Goal: Task Accomplishment & Management: Manage account settings

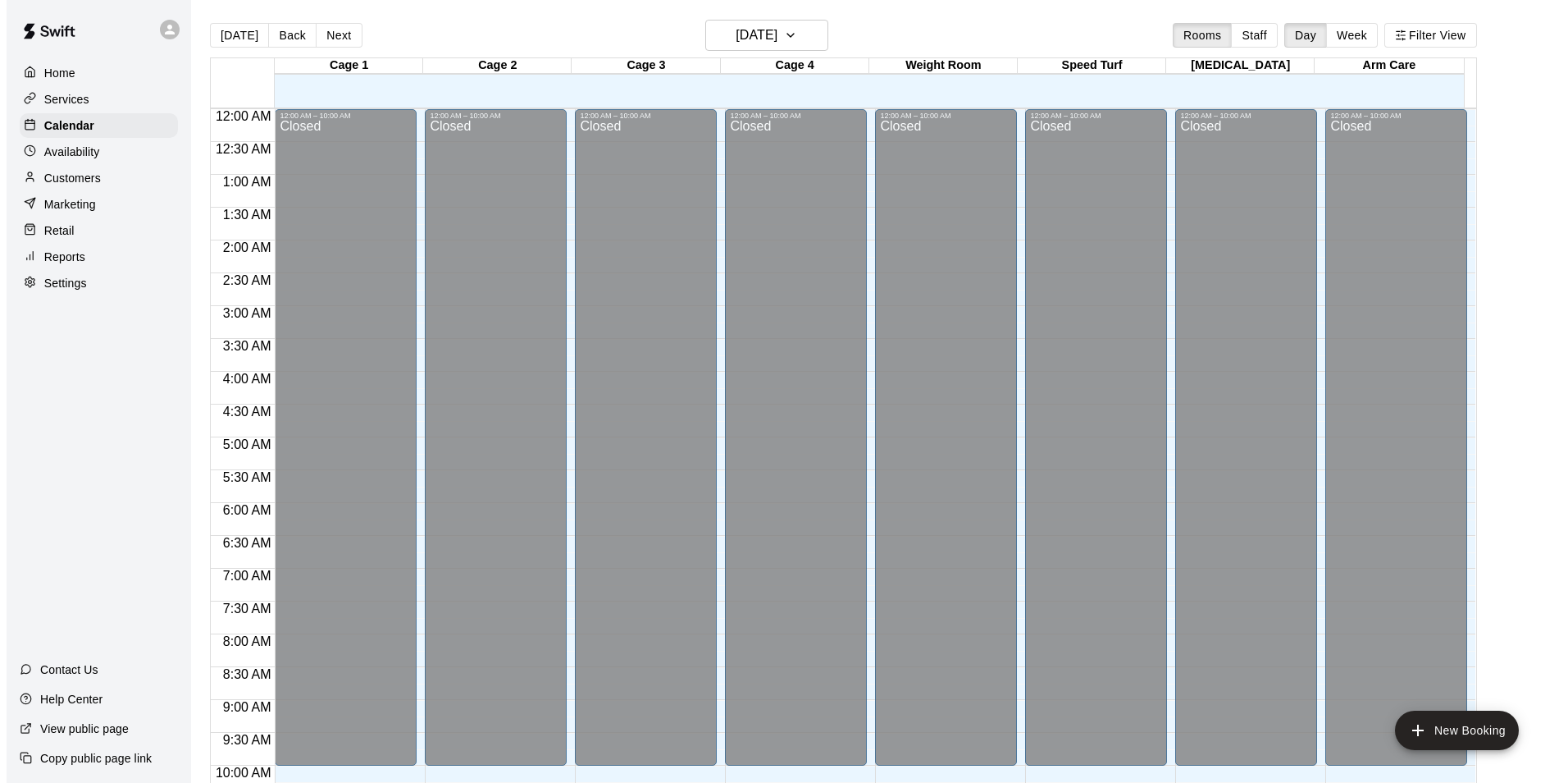
scroll to position [834, 0]
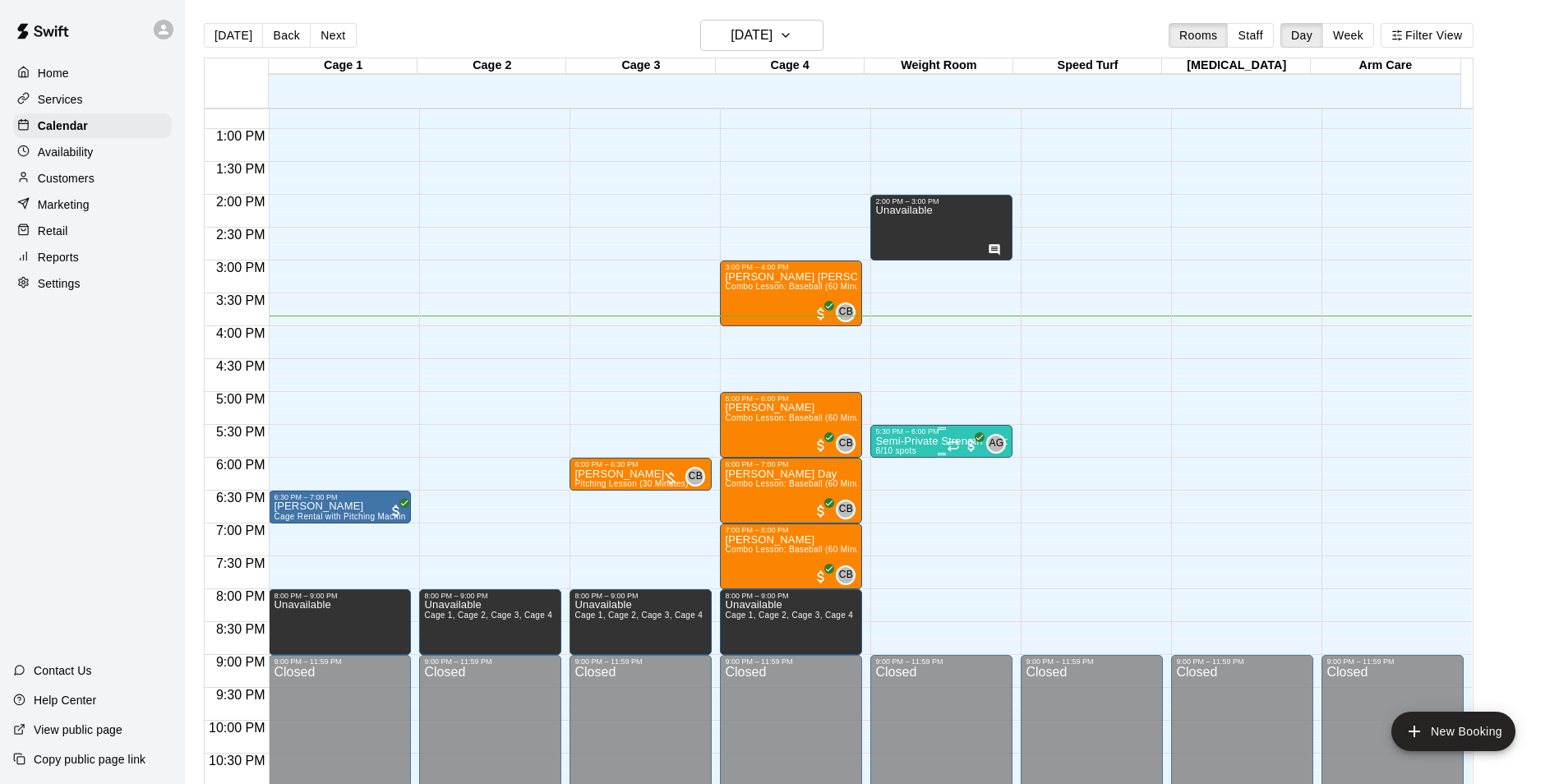
click at [884, 441] on p "Semi-Private Strength & Conditioning" at bounding box center [942, 441] width 132 height 0
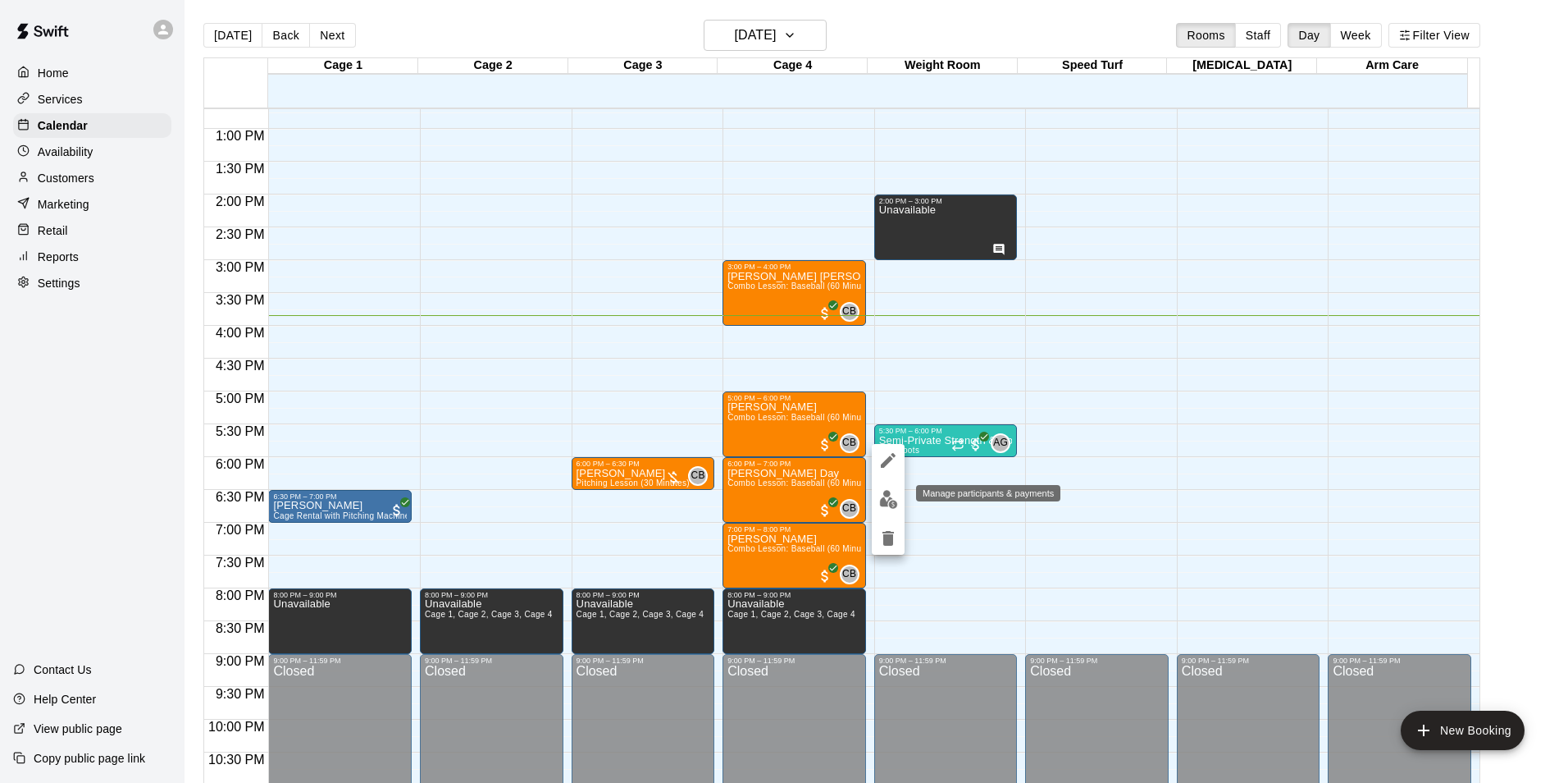
click at [882, 506] on img "edit" at bounding box center [889, 500] width 19 height 19
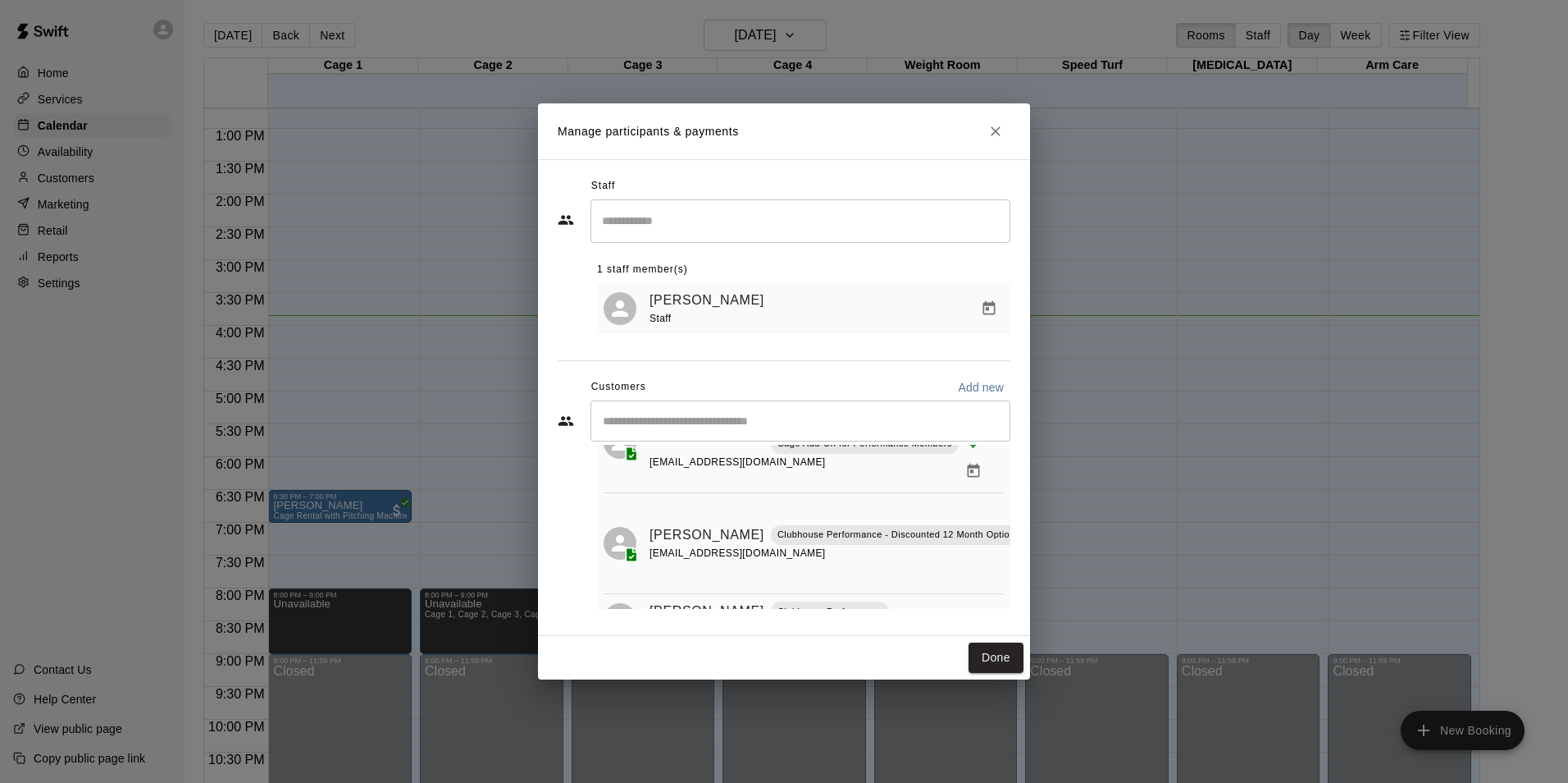
scroll to position [503, 0]
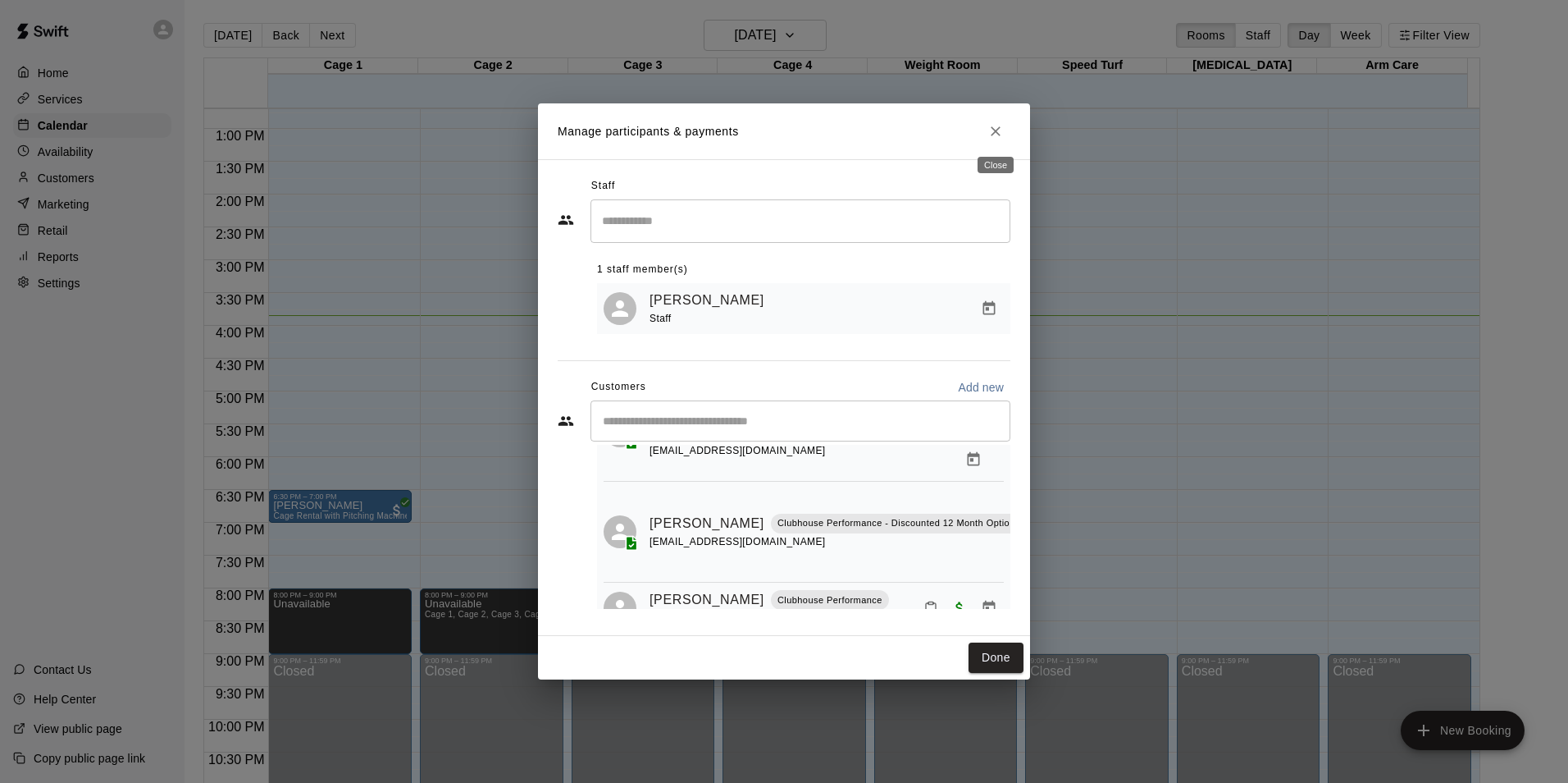
click at [996, 131] on icon "Close" at bounding box center [995, 131] width 16 height 16
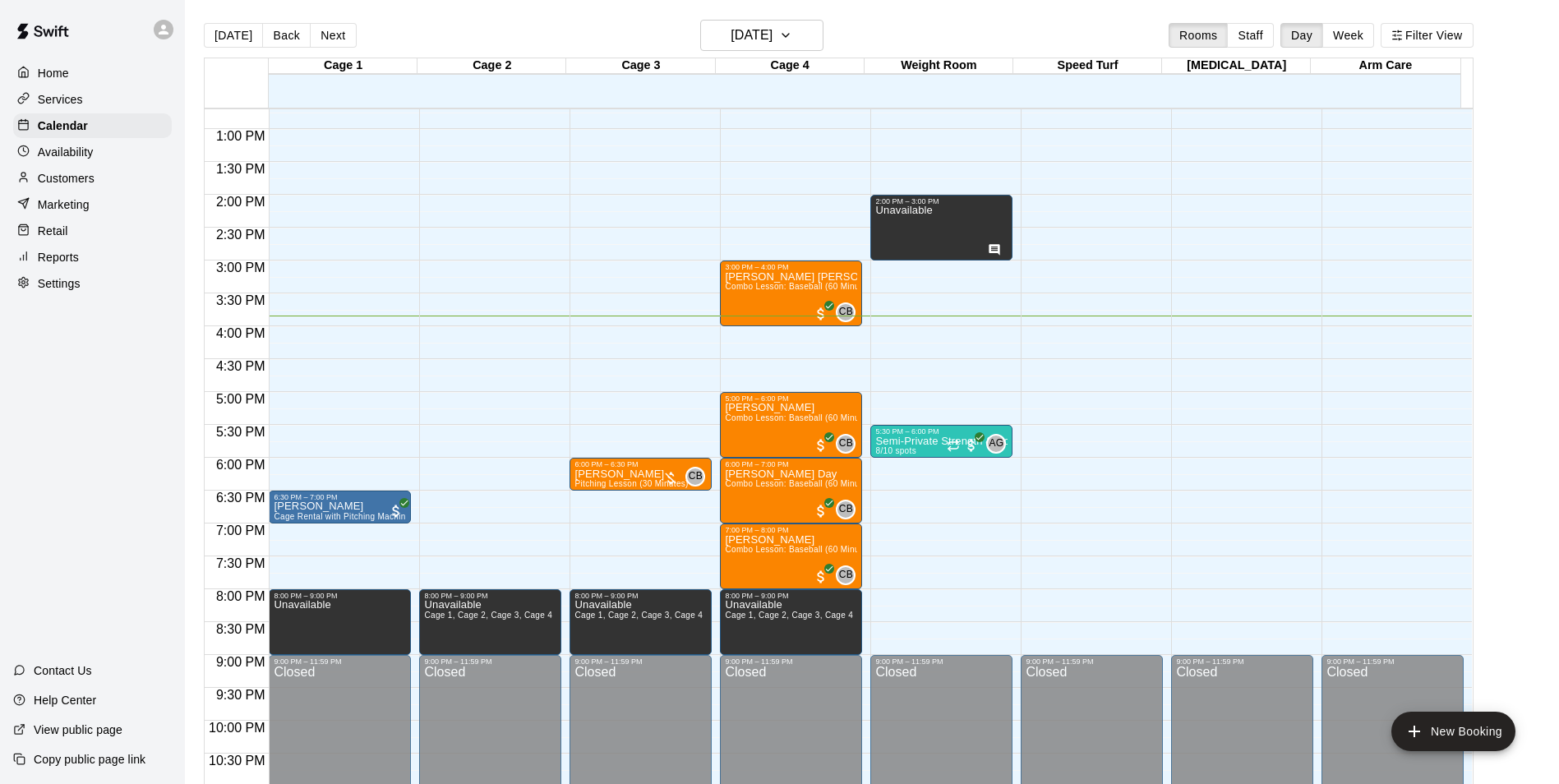
click at [901, 26] on div "[DATE] Back [DATE][DATE] Rooms Staff Day Week Filter View" at bounding box center [839, 38] width 1269 height 37
click at [896, 441] on p "Semi-Private Strength & Conditioning" at bounding box center [942, 441] width 132 height 0
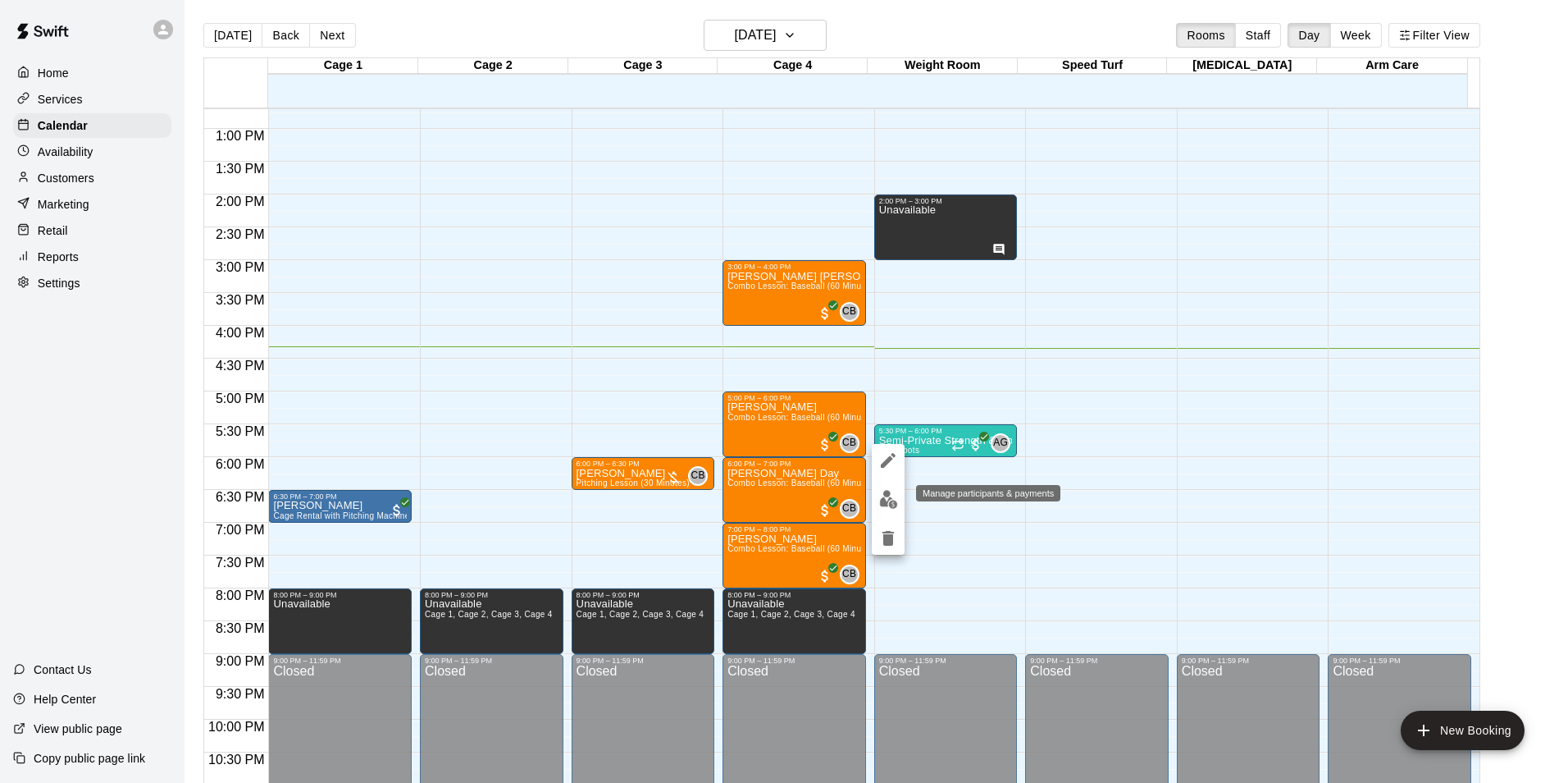
click at [882, 501] on img "edit" at bounding box center [889, 500] width 19 height 19
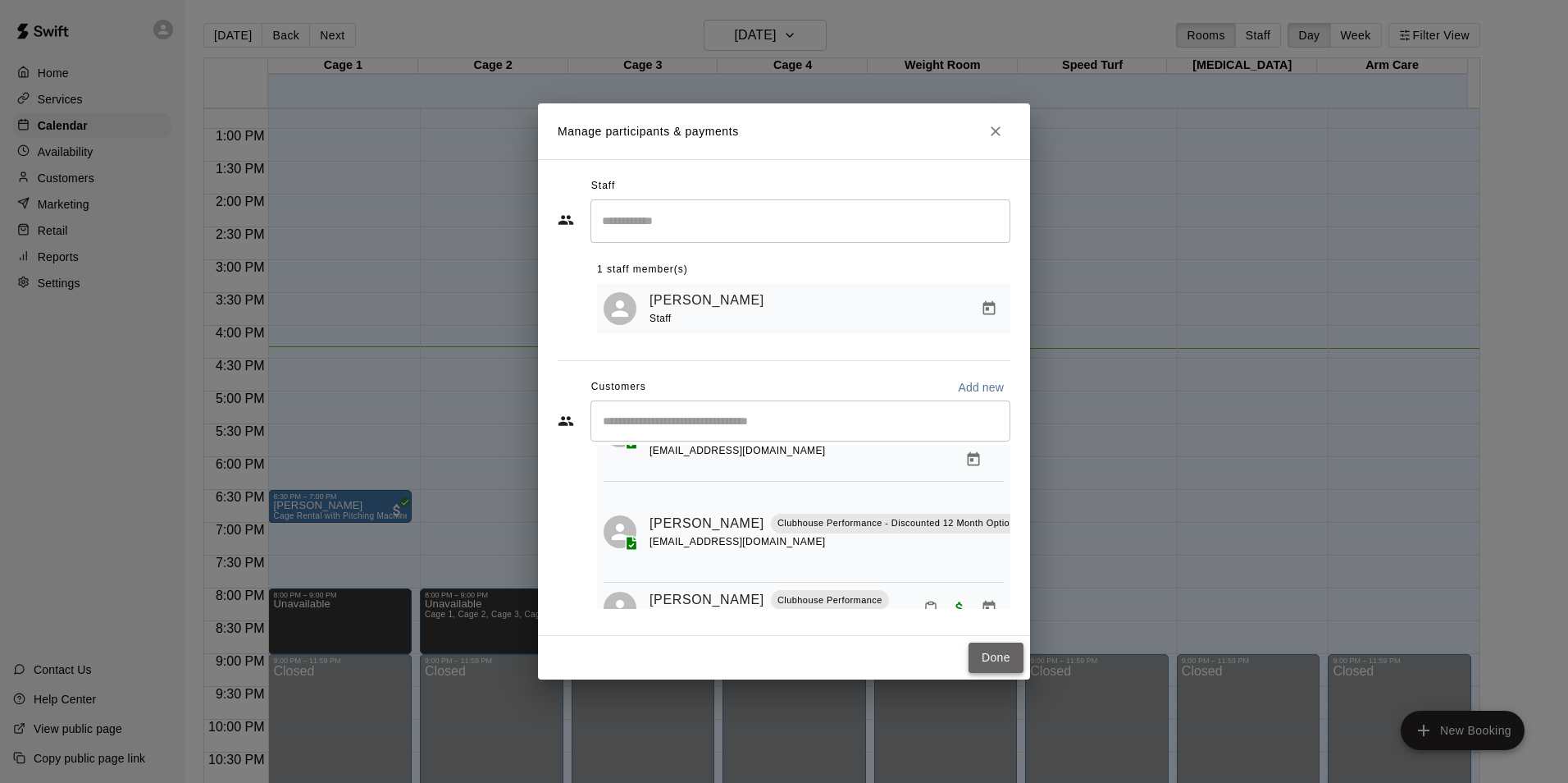
click at [989, 658] on button "Done" at bounding box center [995, 658] width 55 height 31
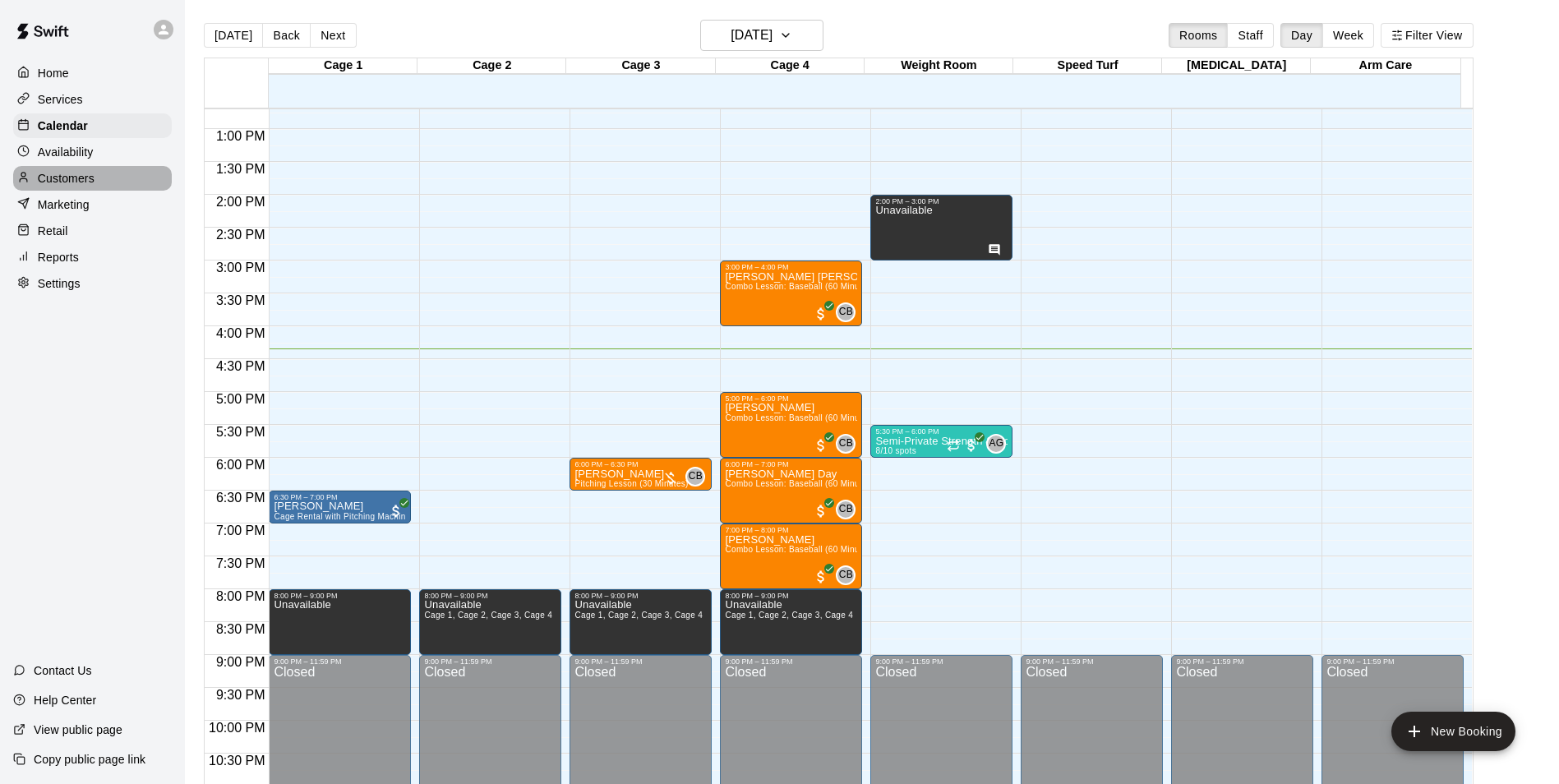
click at [101, 182] on div "Customers" at bounding box center [92, 178] width 158 height 25
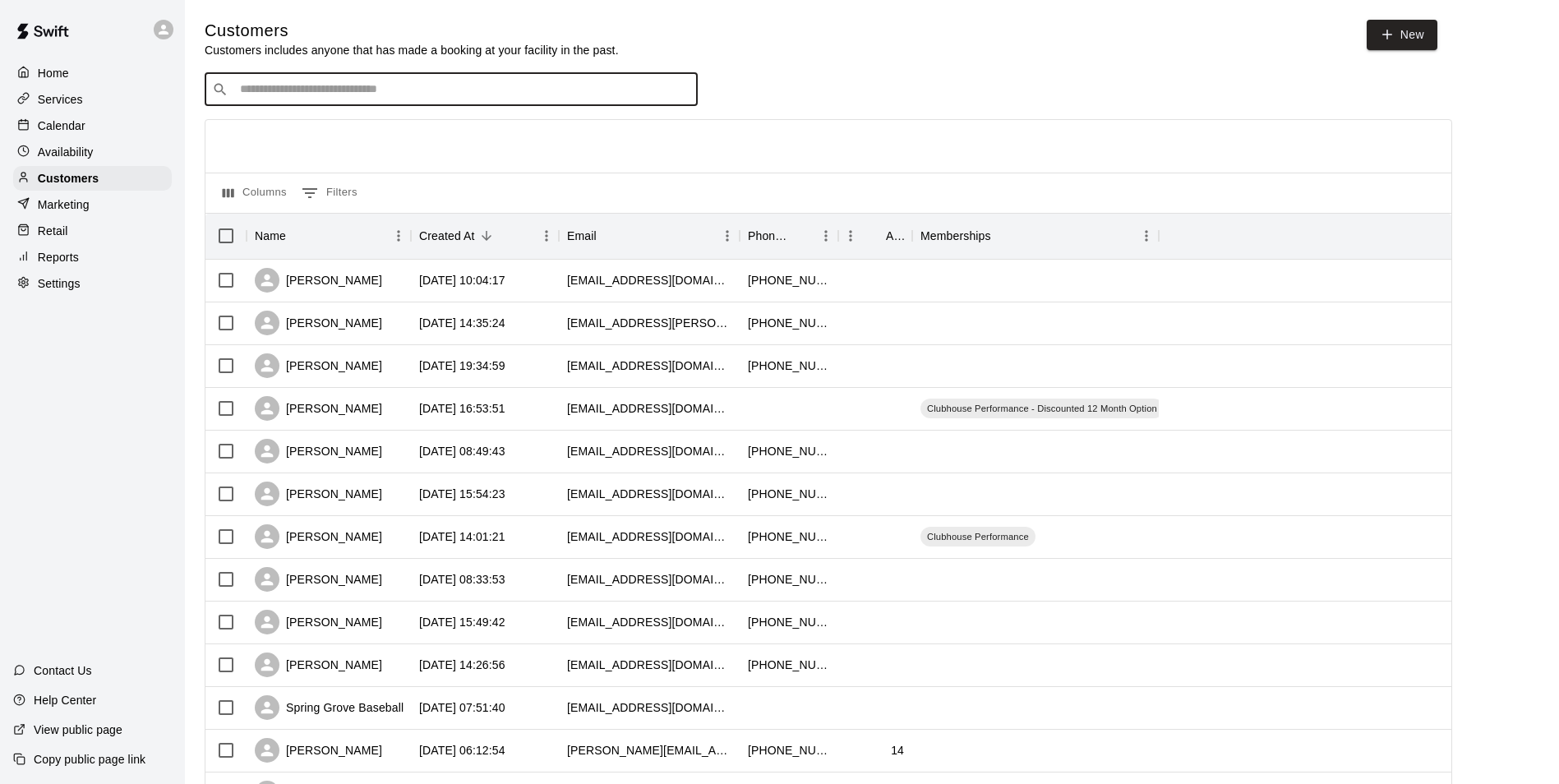
click at [332, 90] on input "Search customers by name or email" at bounding box center [462, 89] width 455 height 16
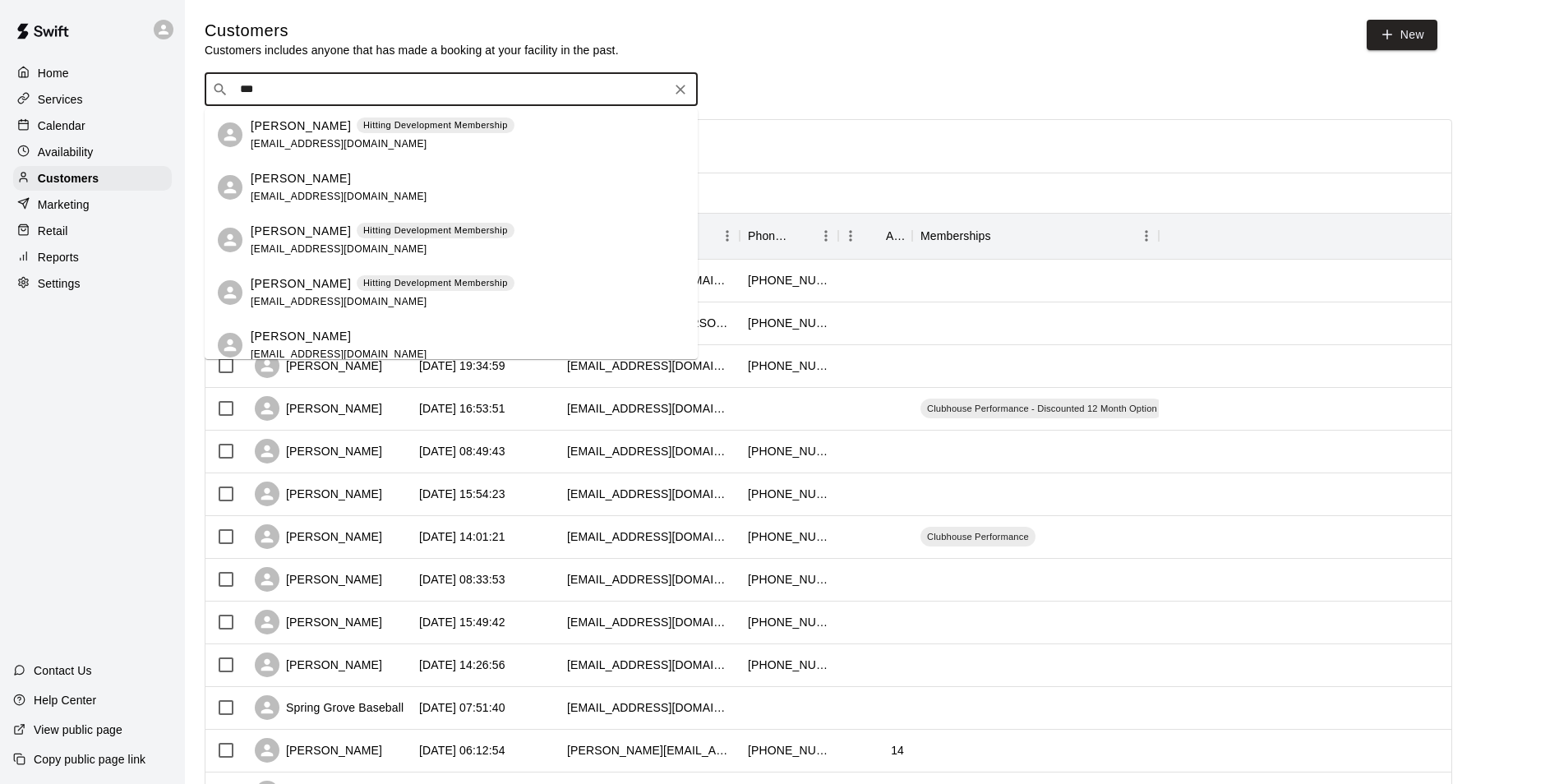
type input "****"
click at [305, 135] on div "[PERSON_NAME] Hitting Development Membership [EMAIL_ADDRESS][DOMAIN_NAME]" at bounding box center [382, 135] width 264 height 35
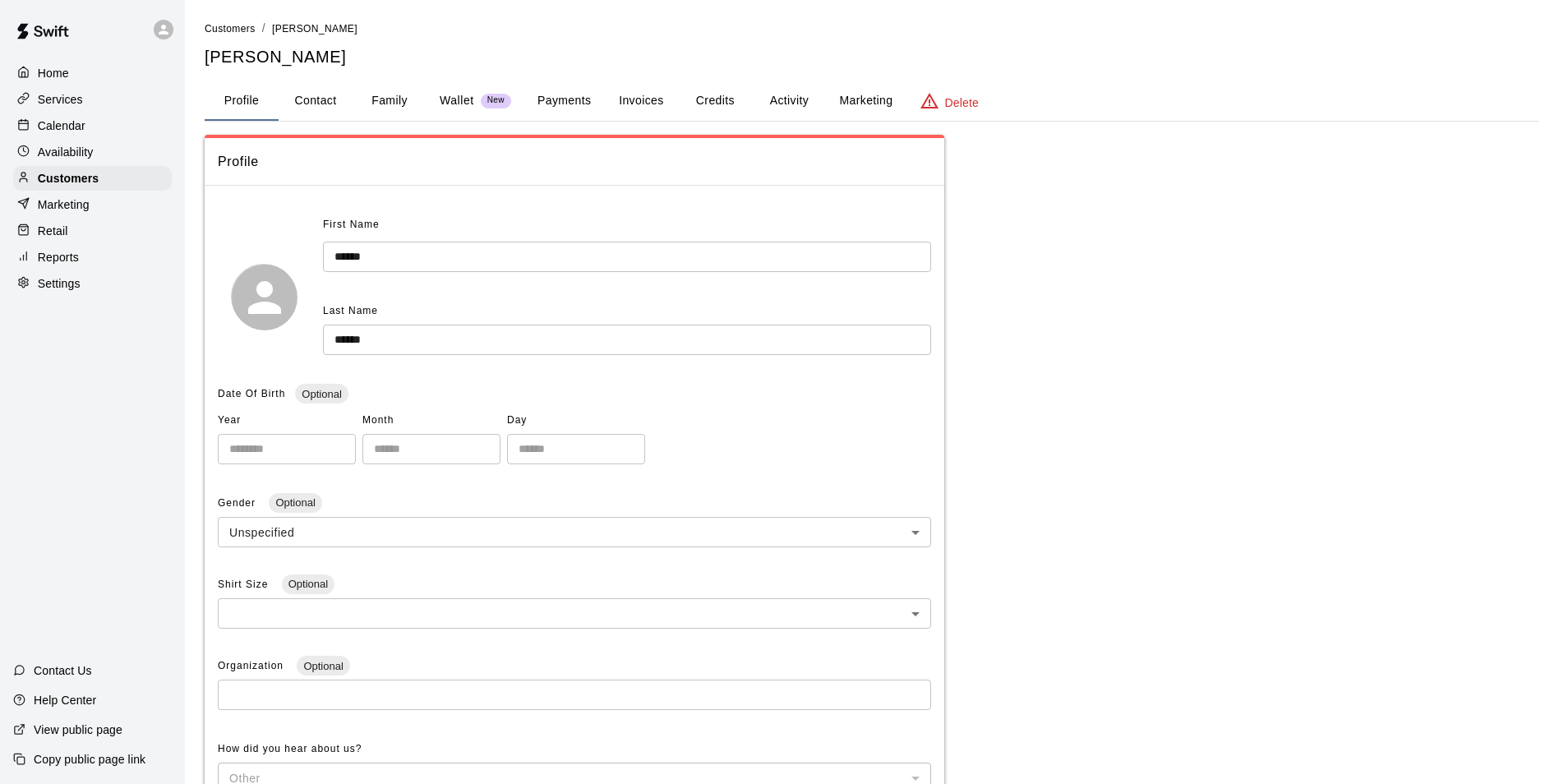
click at [573, 98] on button "Payments" at bounding box center [564, 101] width 80 height 39
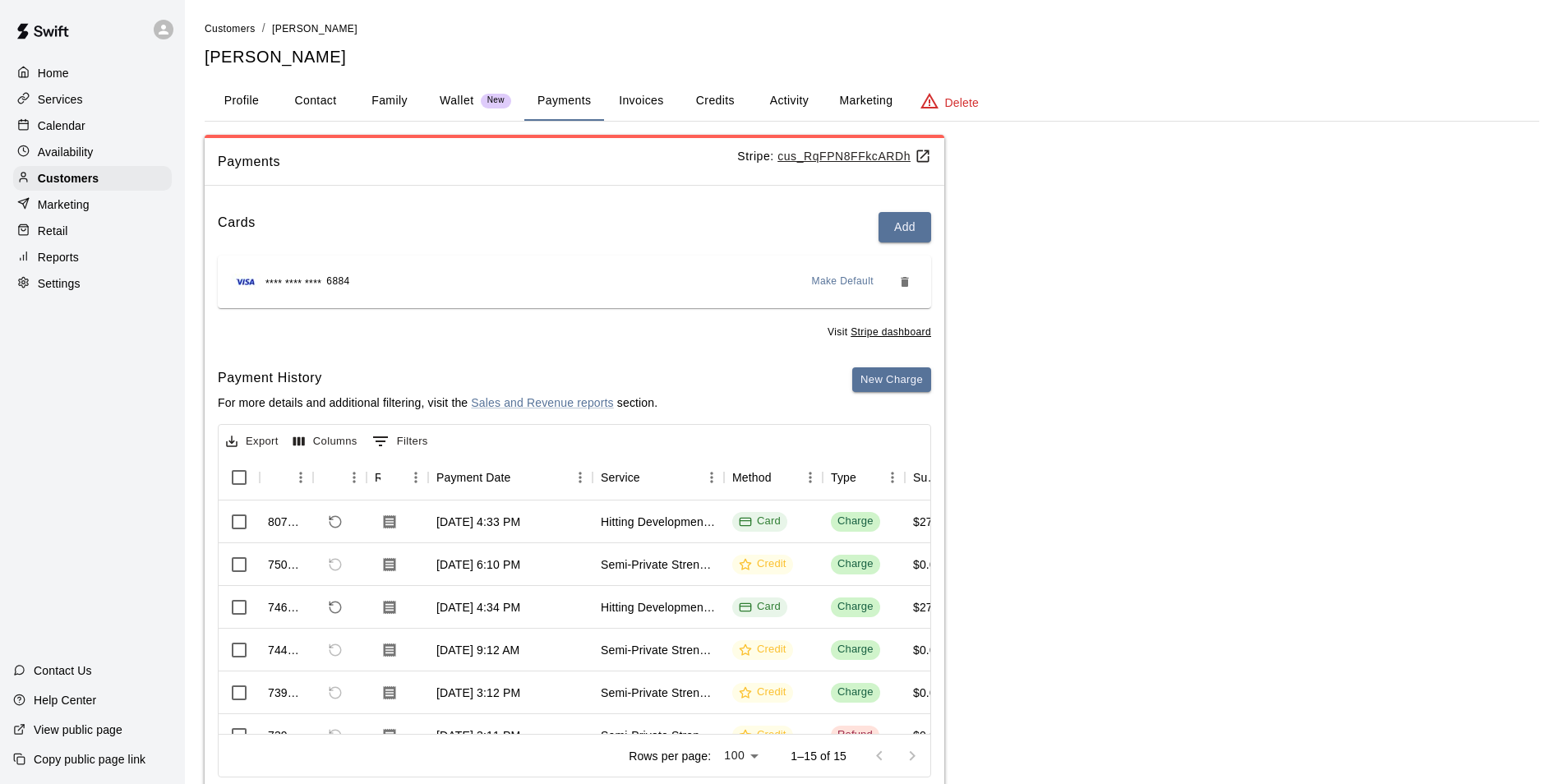
click at [907, 334] on u "Stripe dashboard" at bounding box center [891, 332] width 81 height 12
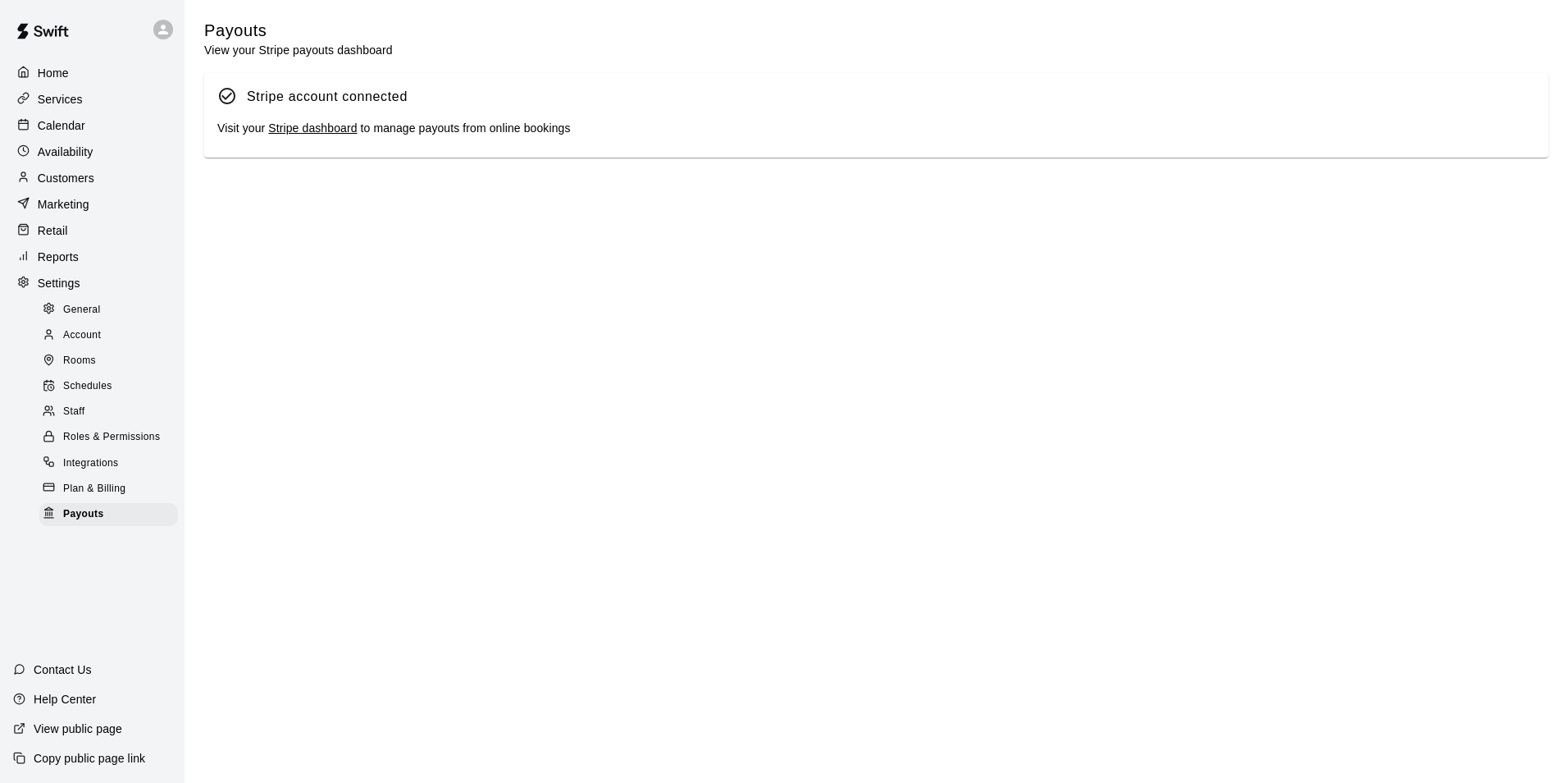
click at [313, 129] on link "Stripe dashboard" at bounding box center [312, 128] width 89 height 13
click at [78, 173] on p "Customers" at bounding box center [65, 177] width 56 height 16
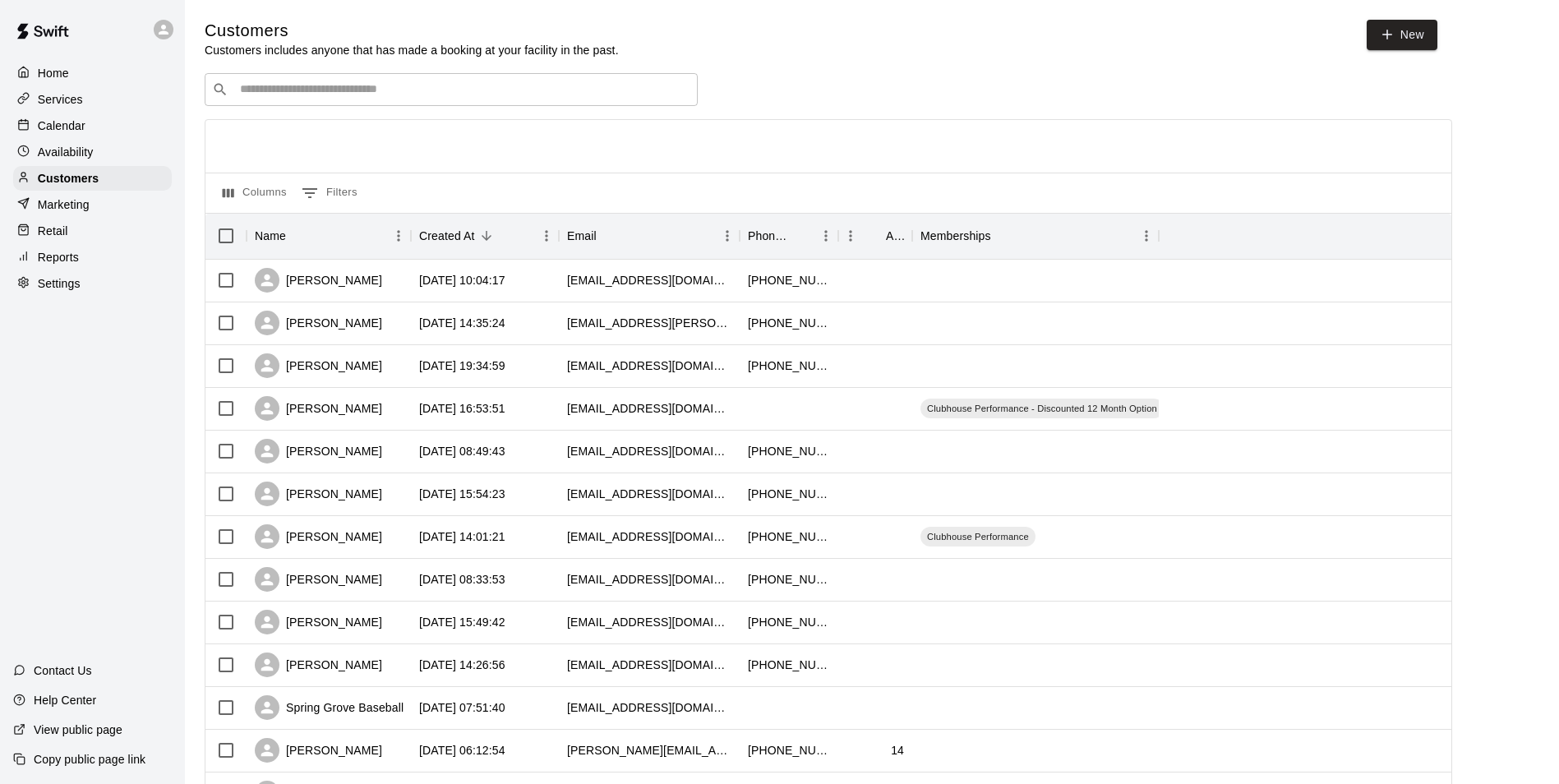
click at [375, 93] on input "Search customers by name or email" at bounding box center [462, 89] width 455 height 16
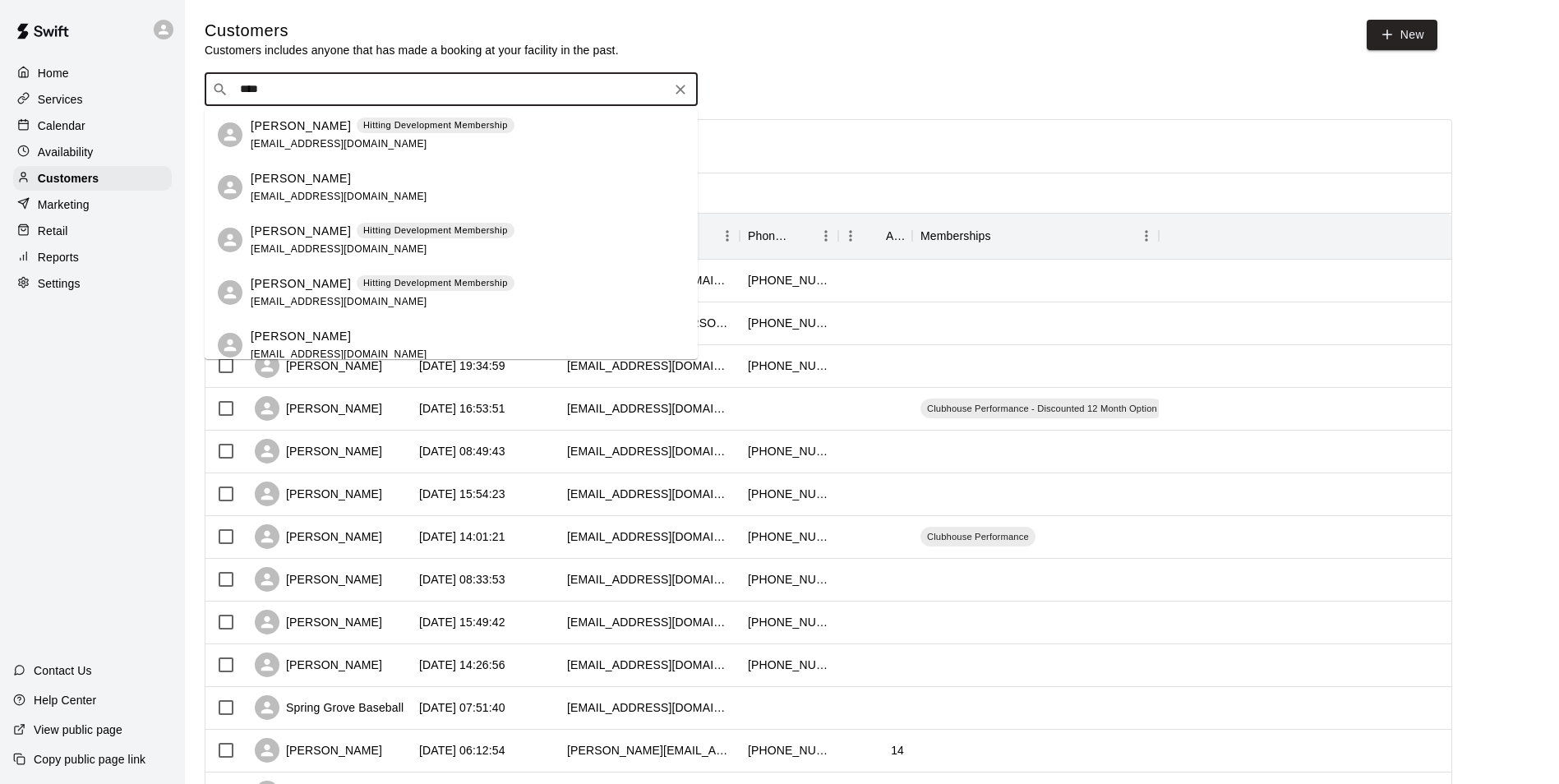
type input "****"
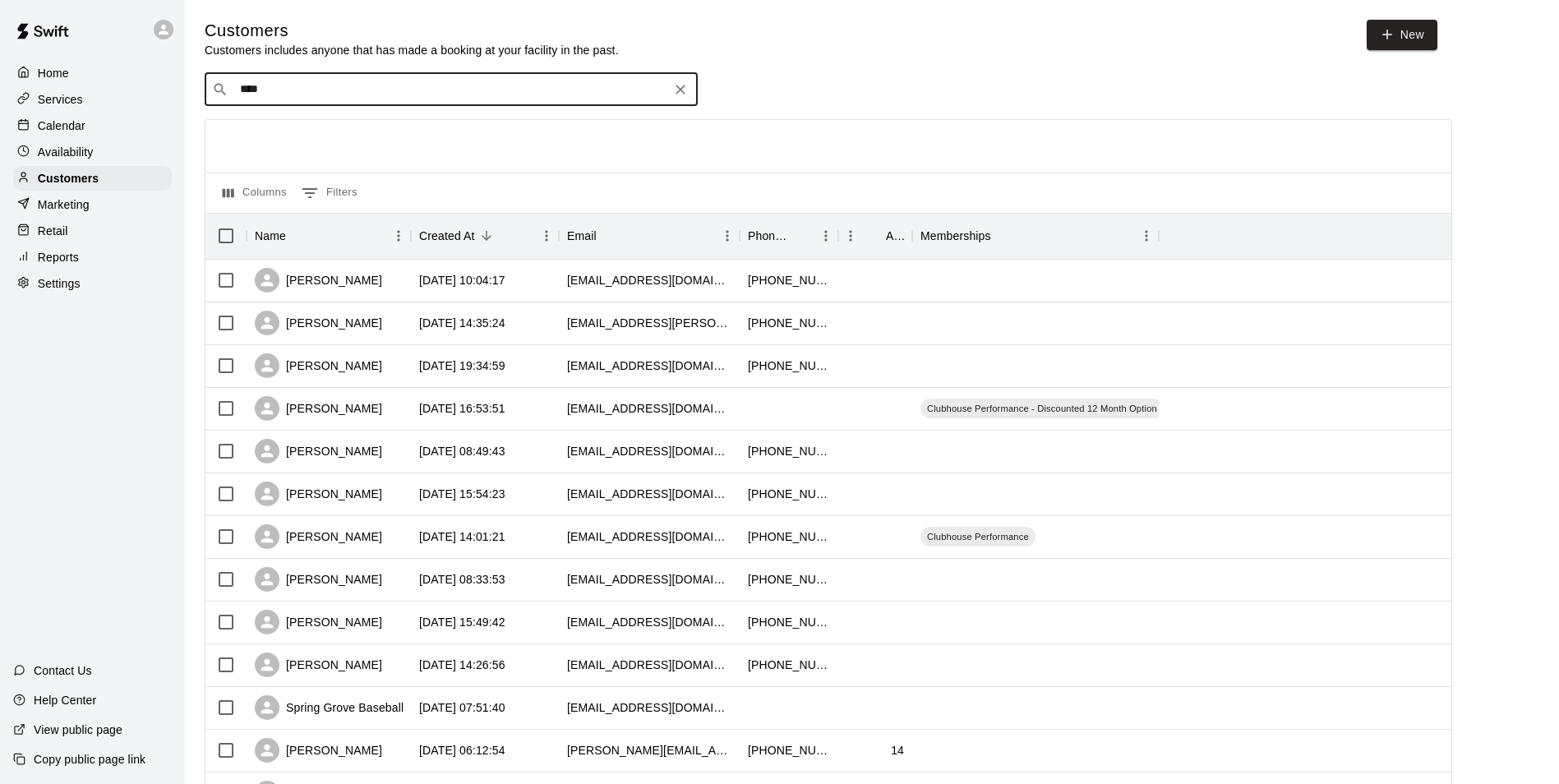
click at [324, 95] on input "****" at bounding box center [450, 89] width 430 height 16
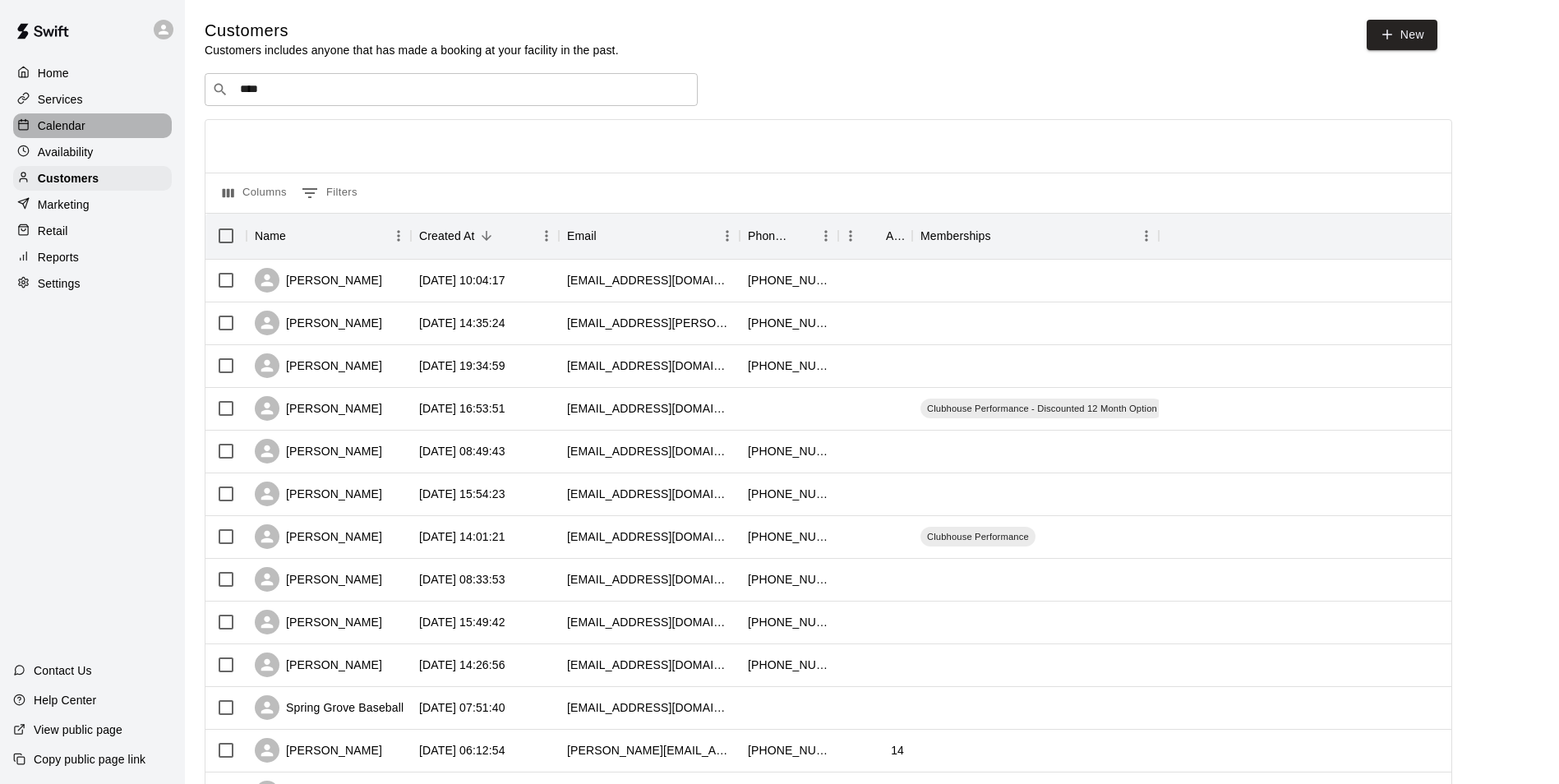
click at [73, 127] on p "Calendar" at bounding box center [61, 126] width 48 height 16
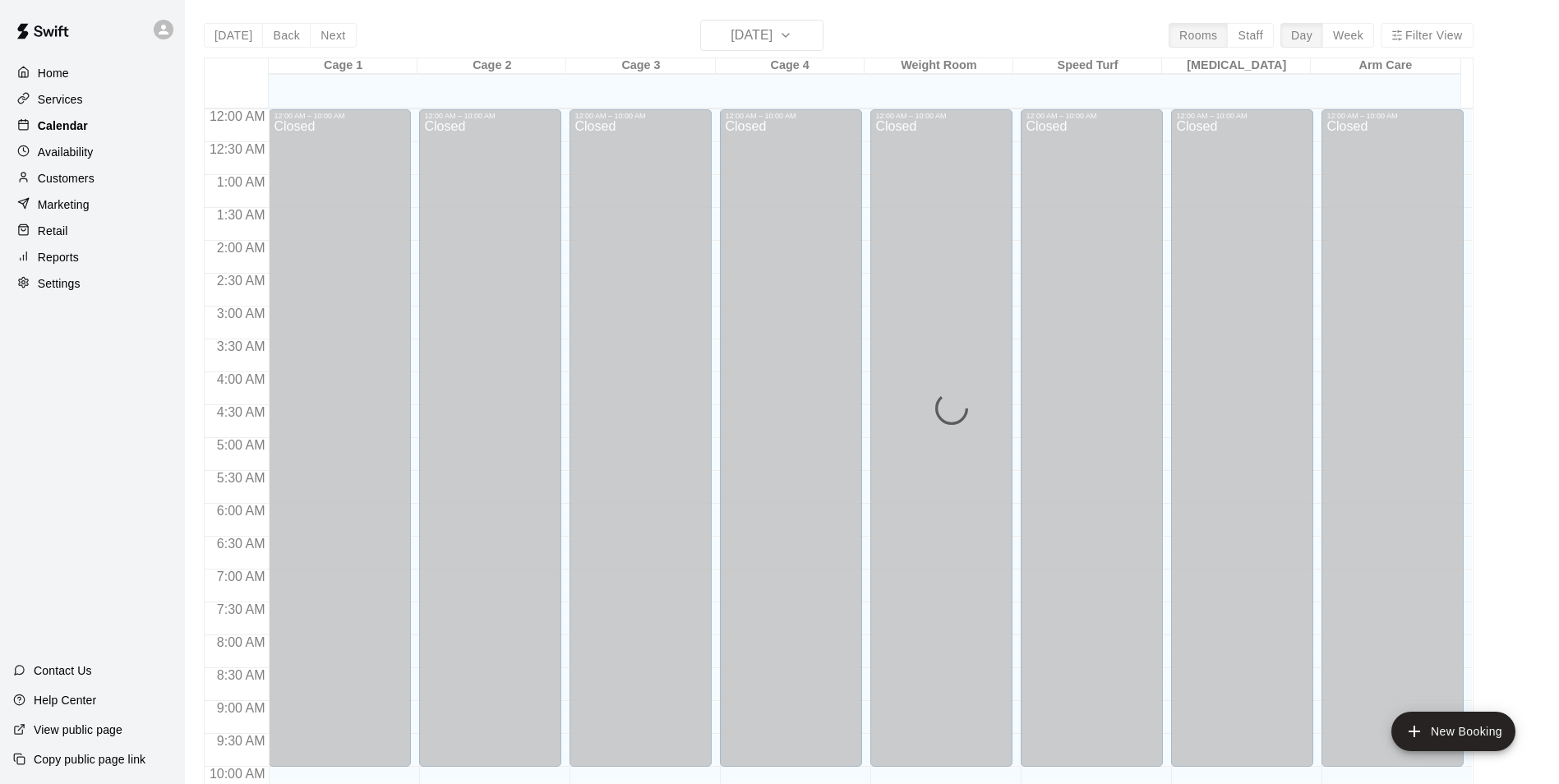
scroll to position [835, 0]
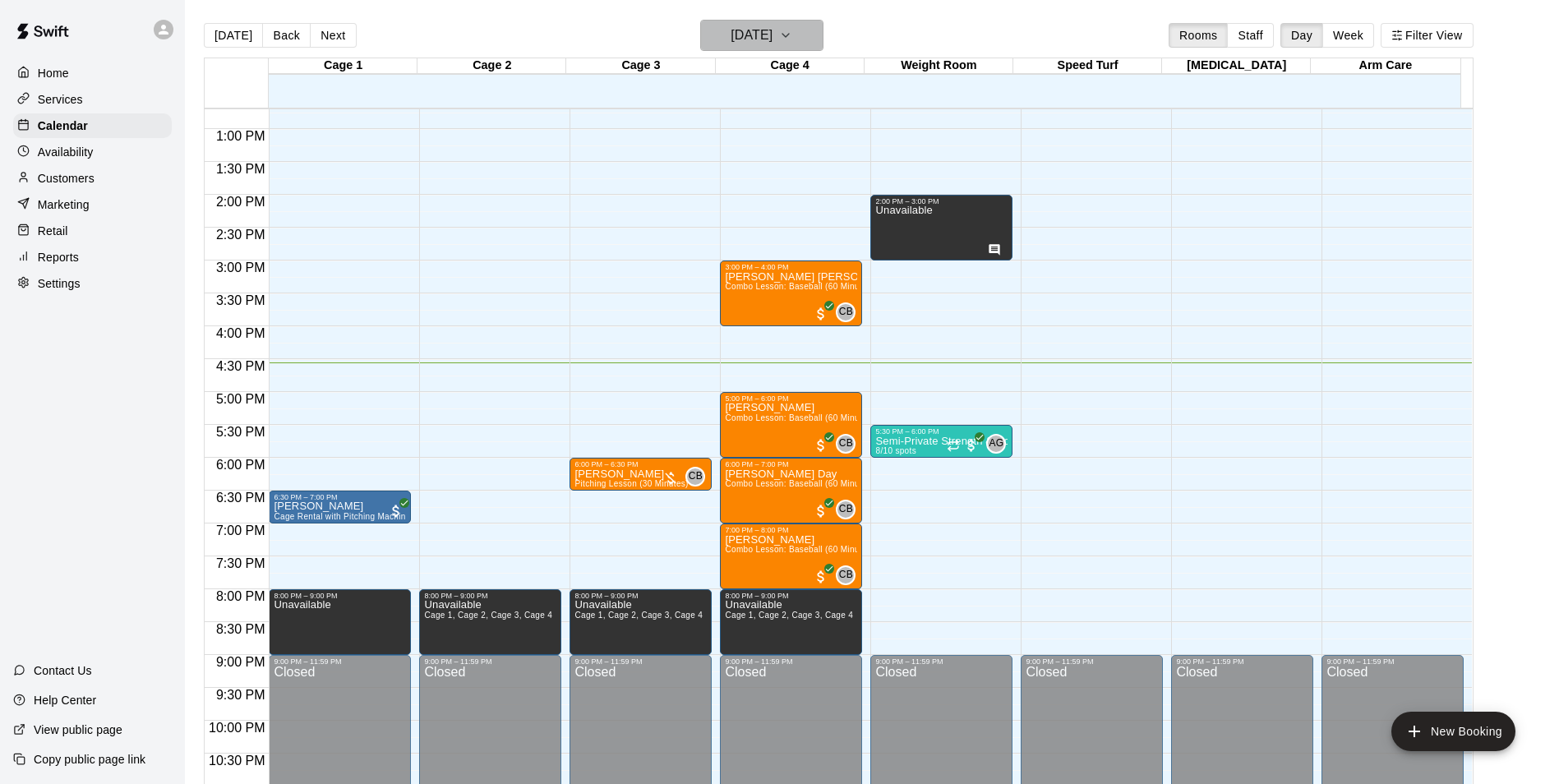
click at [792, 33] on icon "button" at bounding box center [786, 35] width 13 height 20
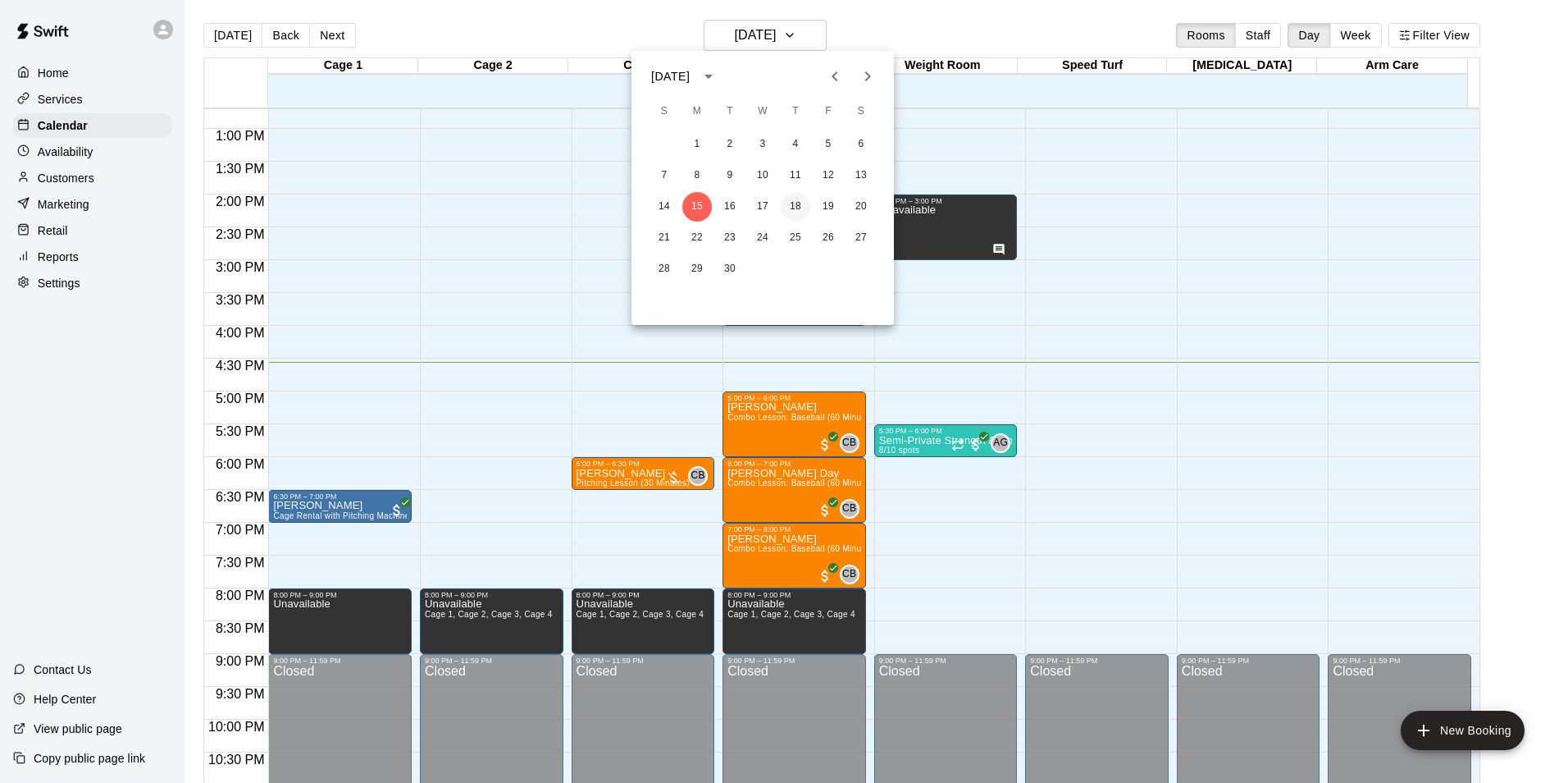
click at [793, 203] on button "18" at bounding box center [795, 207] width 30 height 30
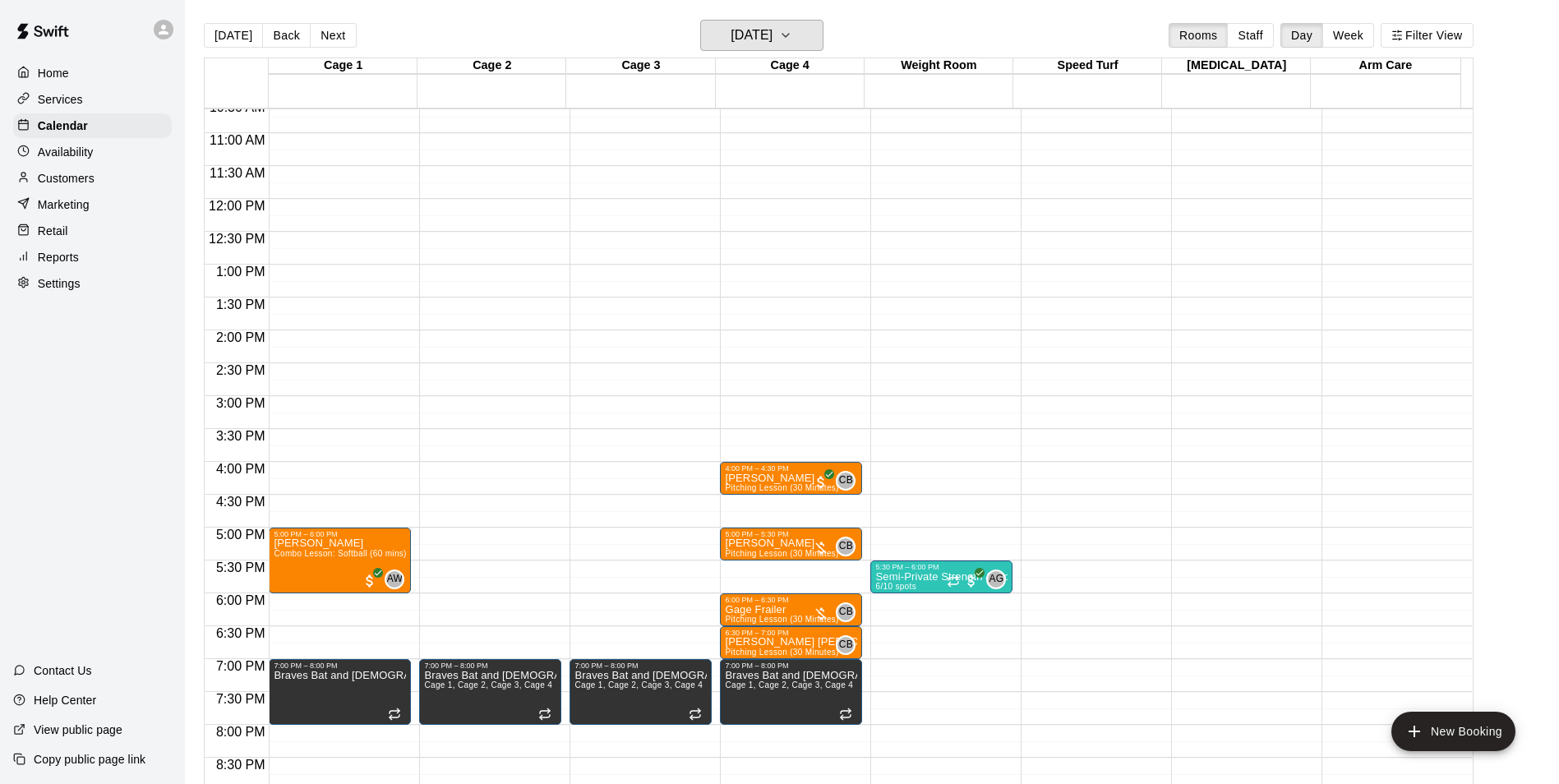
scroll to position [671, 0]
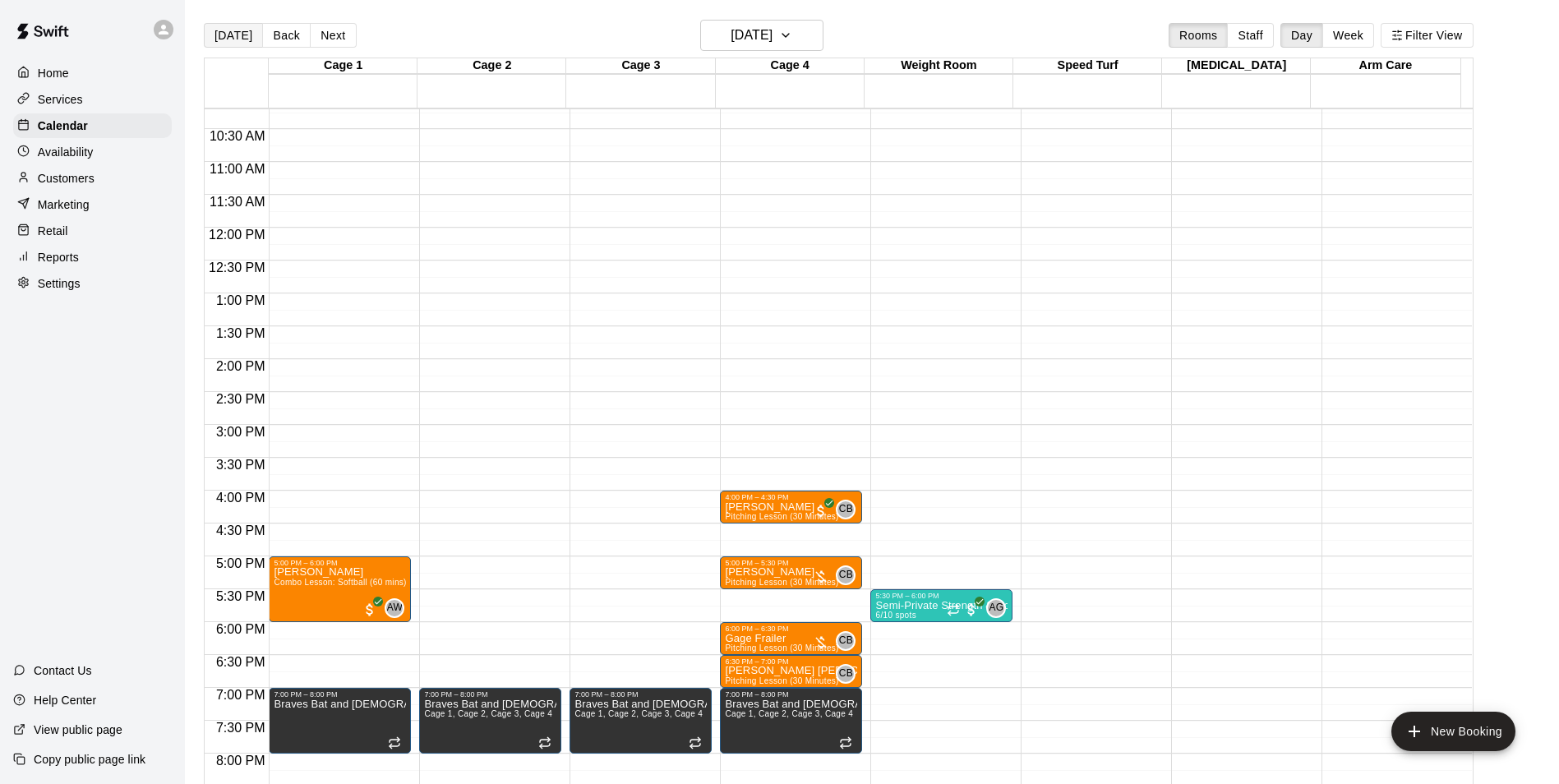
click at [241, 39] on button "[DATE]" at bounding box center [234, 35] width 59 height 25
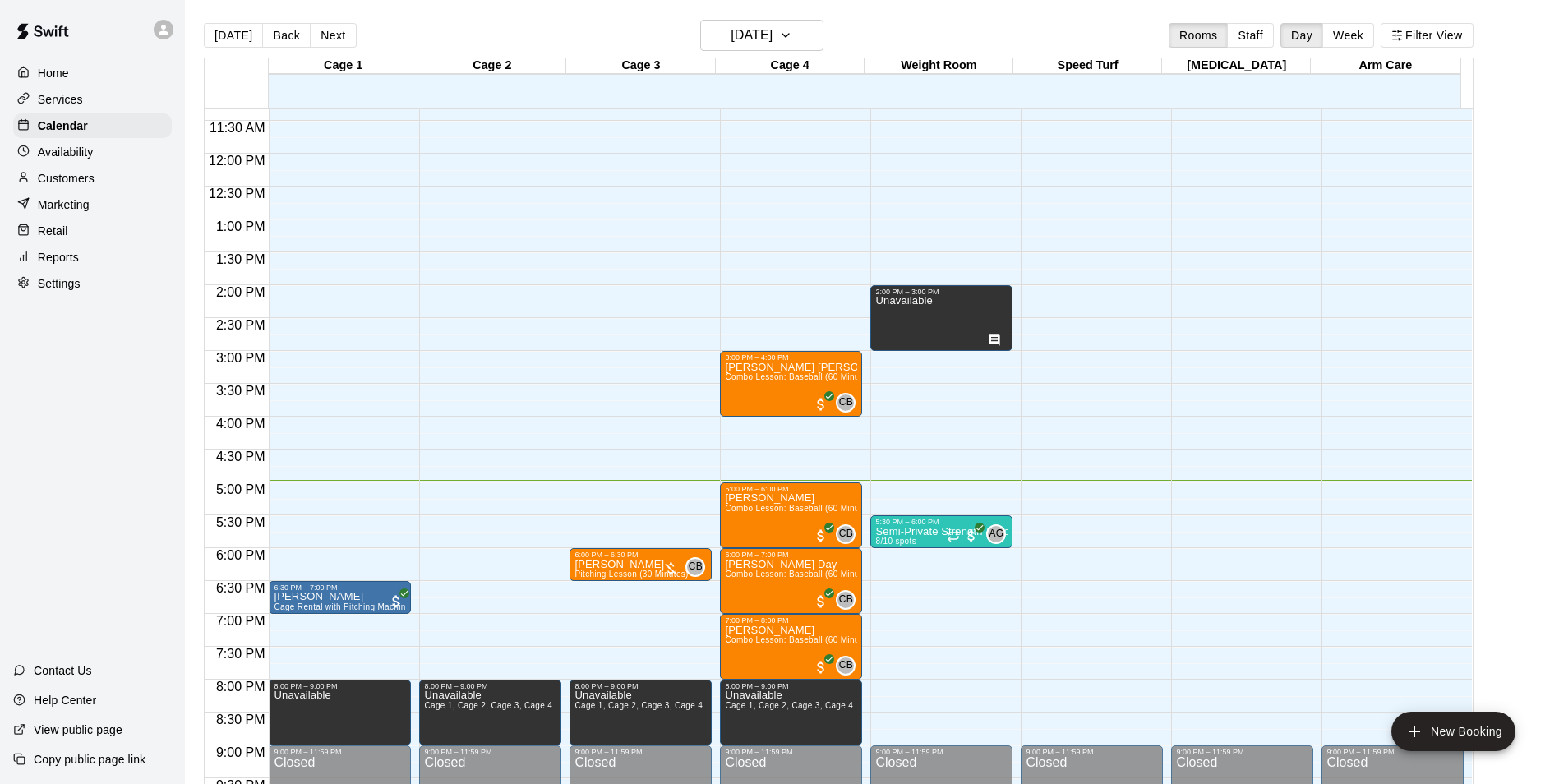
scroll to position [835, 0]
